Goal: Download file/media

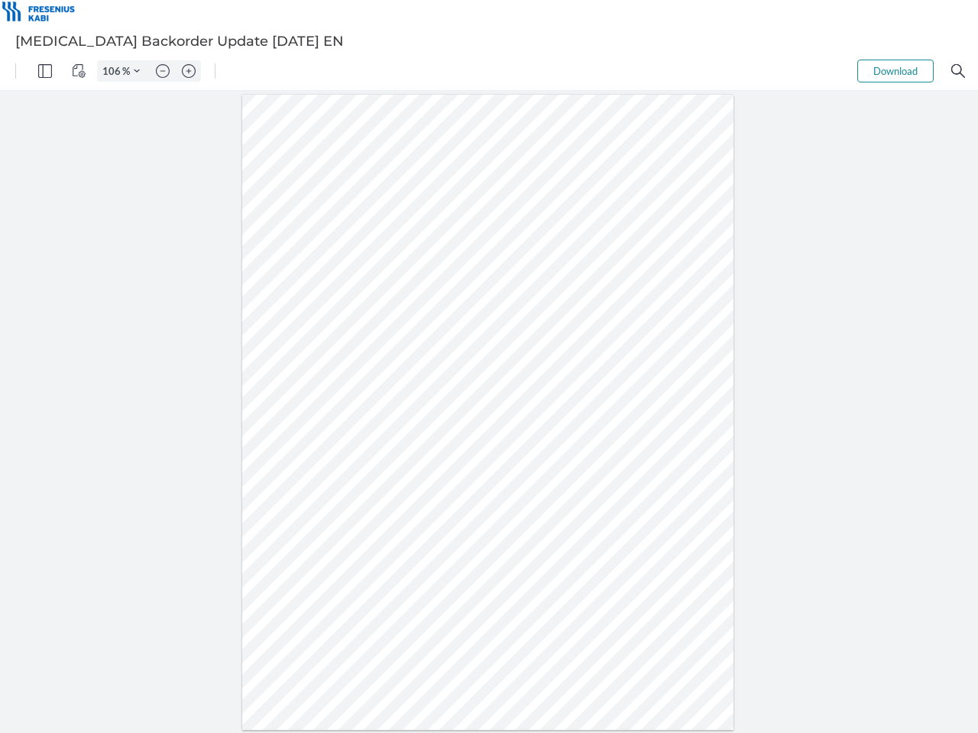
click at [45, 71] on img "Panel" at bounding box center [45, 71] width 14 height 14
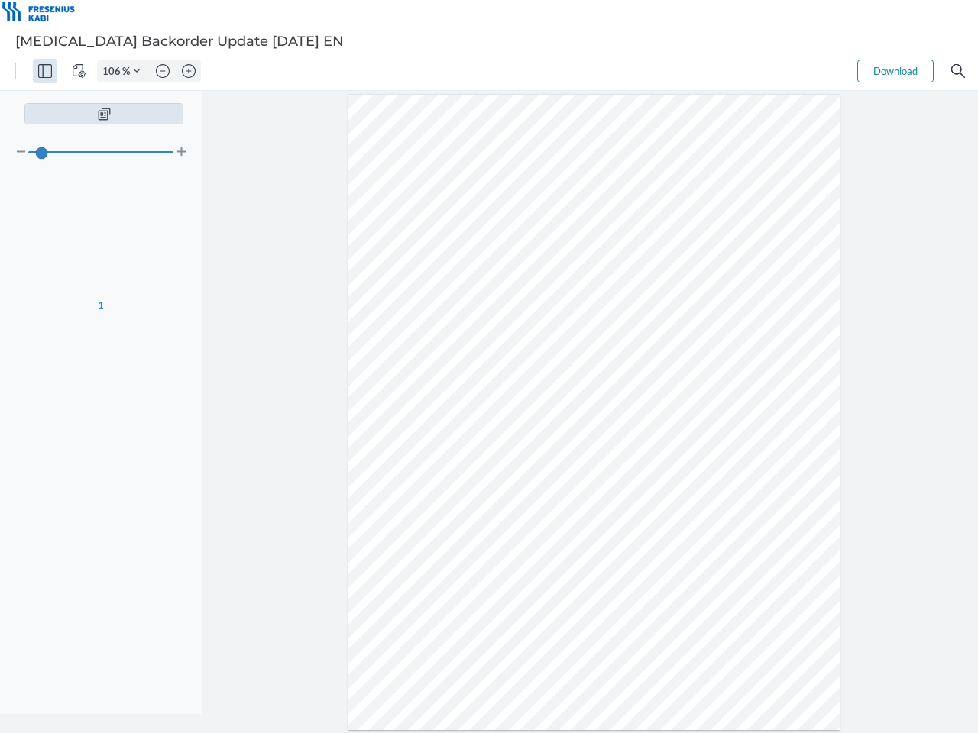
click at [79, 71] on img "View Controls" at bounding box center [79, 71] width 14 height 14
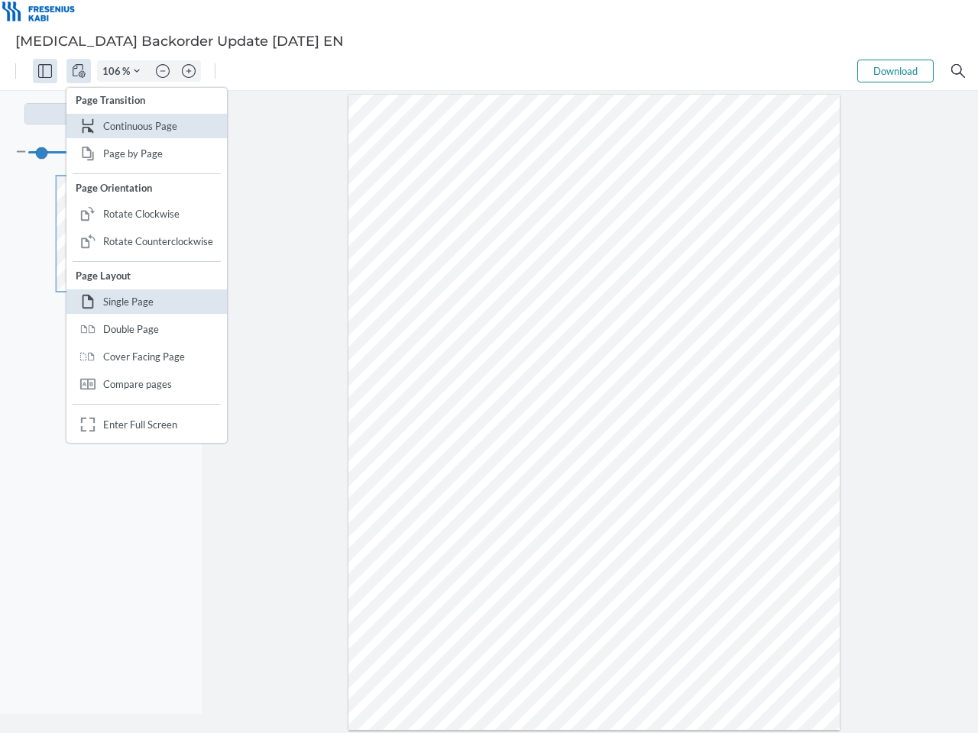
click at [114, 71] on input "106" at bounding box center [110, 71] width 24 height 14
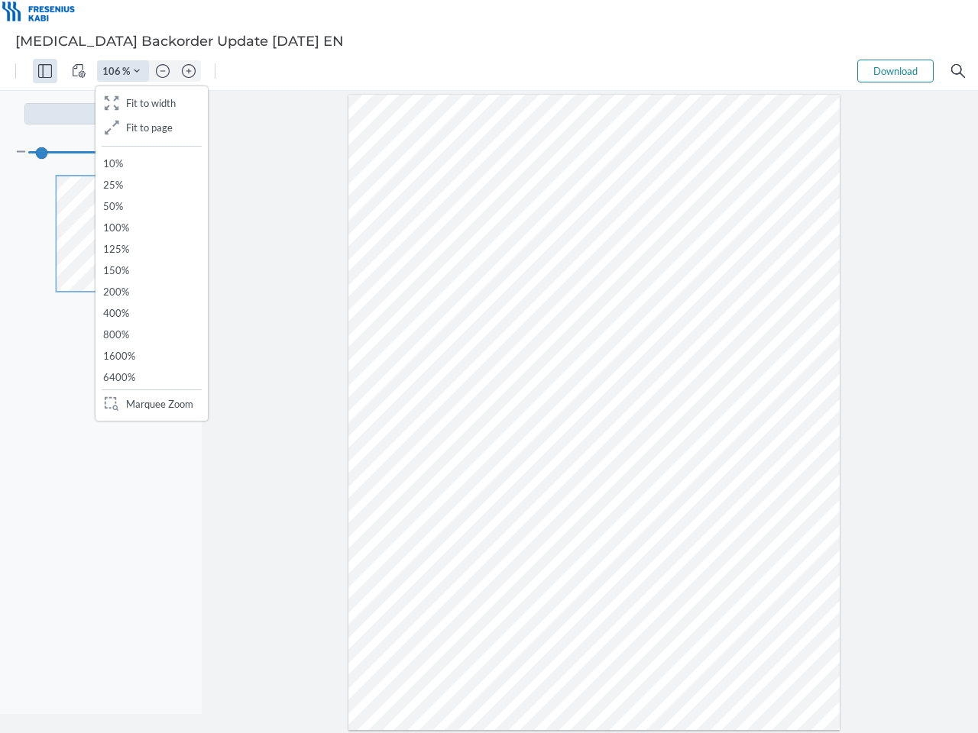
click at [137, 71] on img "Zoom Controls" at bounding box center [137, 71] width 6 height 6
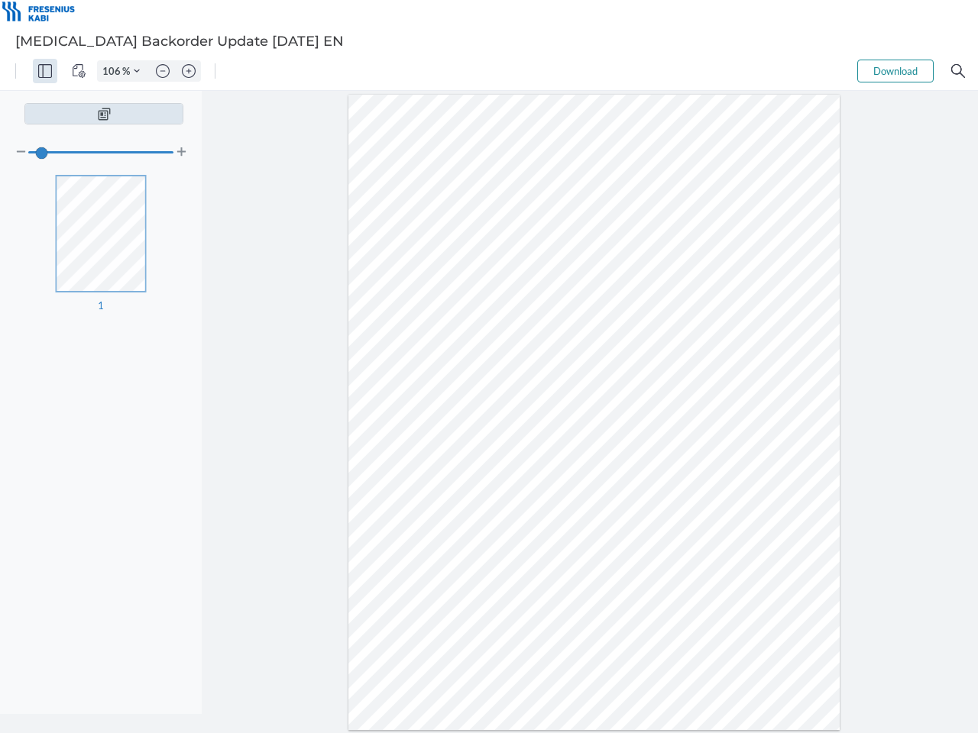
click at [163, 71] on img "Zoom out" at bounding box center [163, 71] width 14 height 14
click at [189, 71] on img "Zoom in" at bounding box center [189, 71] width 14 height 14
type input "106"
click at [895, 71] on button "Download" at bounding box center [895, 71] width 76 height 23
click at [958, 71] on img "Search" at bounding box center [958, 71] width 14 height 14
